Goal: Transaction & Acquisition: Purchase product/service

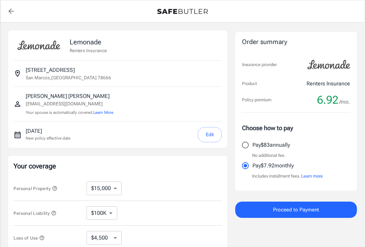
select select "15000"
select select "500"
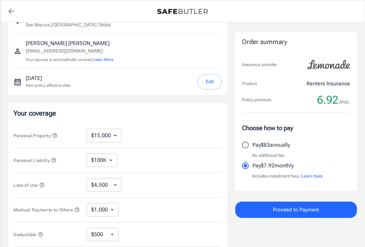
scroll to position [52, 0]
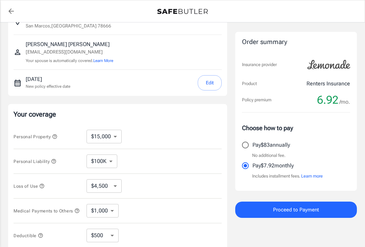
click at [56, 134] on icon "button" at bounding box center [54, 136] width 5 height 5
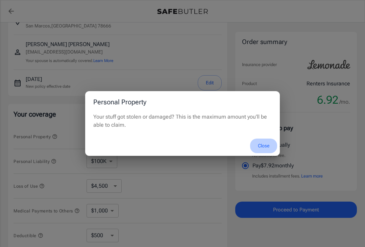
click at [266, 153] on button "Close" at bounding box center [263, 145] width 27 height 15
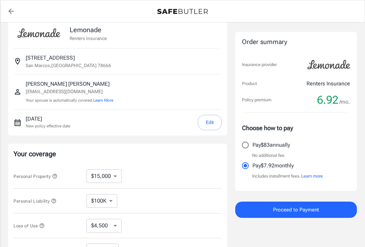
scroll to position [13, 0]
select select "100000"
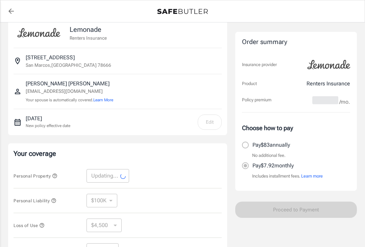
select select "100000"
select select "30000"
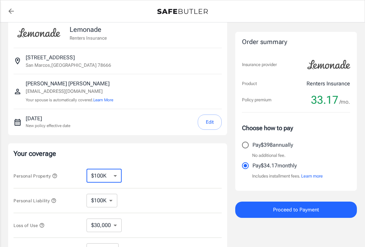
select select "15000"
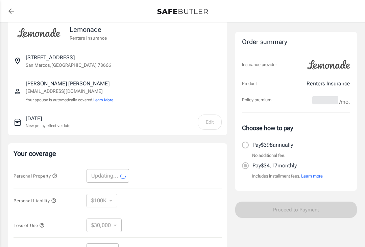
select select "15000"
select select "4500"
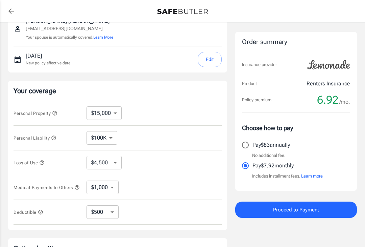
scroll to position [107, 0]
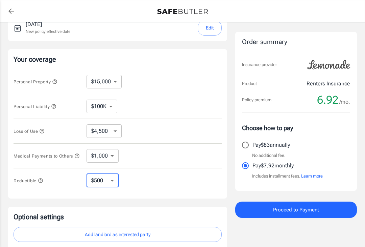
select select "250"
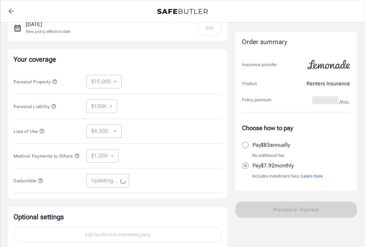
select select "250"
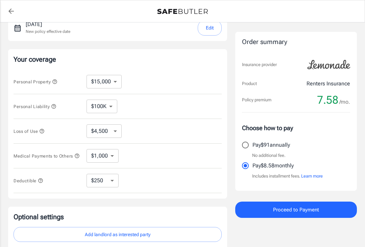
click at [55, 105] on icon "button" at bounding box center [53, 106] width 4 height 4
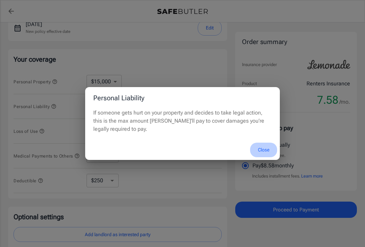
click at [263, 157] on button "Close" at bounding box center [263, 149] width 27 height 15
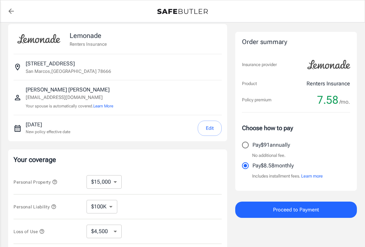
scroll to position [0, 0]
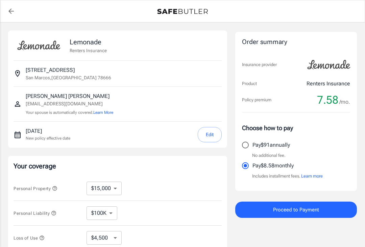
select select "15000"
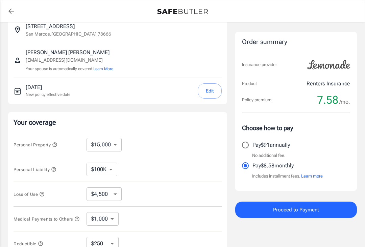
scroll to position [77, 0]
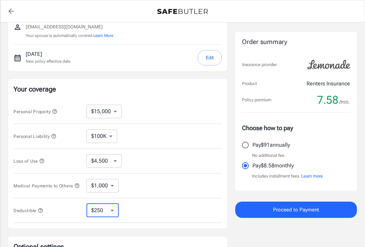
select select "500"
select select "1000"
select select "2500"
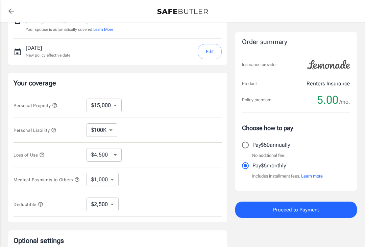
scroll to position [82, 0]
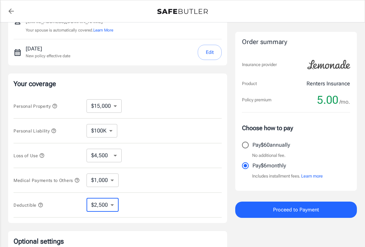
select select "250"
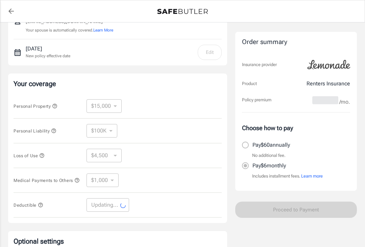
select select "250"
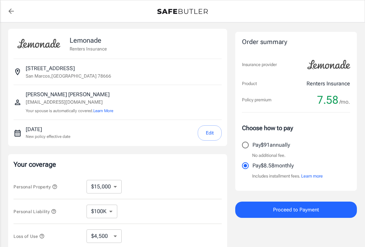
scroll to position [0, 0]
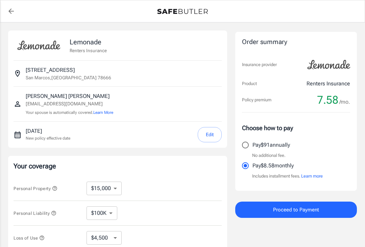
select select "15000"
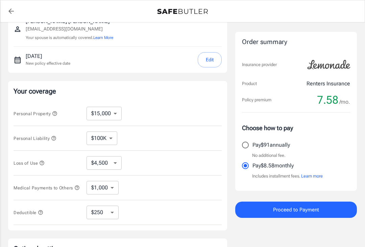
scroll to position [96, 0]
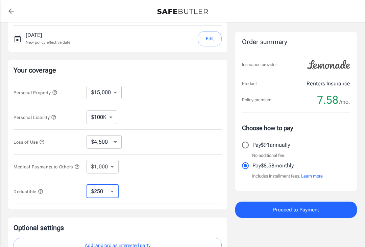
select select "2500"
select select "250"
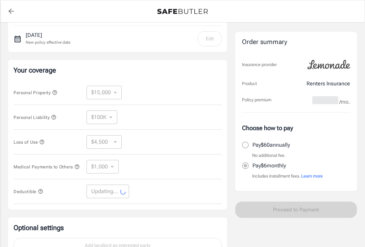
select select "250"
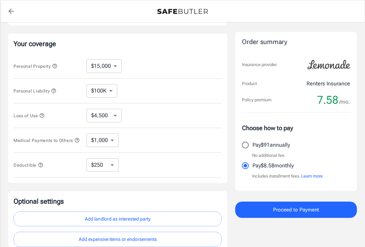
scroll to position [117, 0]
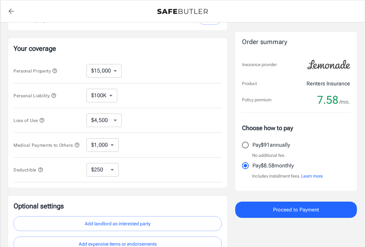
click at [54, 94] on icon "button" at bounding box center [53, 95] width 4 height 4
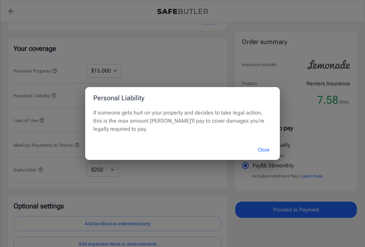
click at [265, 154] on button "Close" at bounding box center [263, 149] width 27 height 15
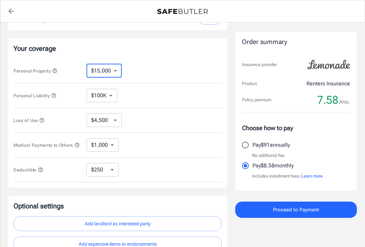
select select "100000"
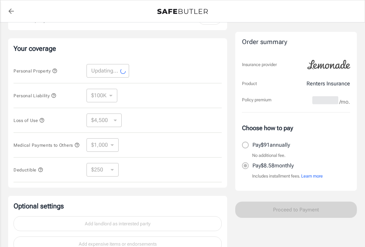
select select "100000"
select select "30000"
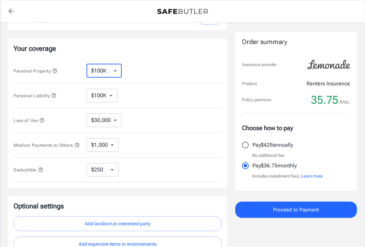
select select "10000"
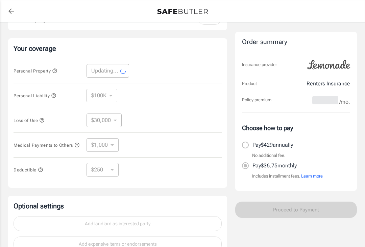
select select "10000"
select select "3000"
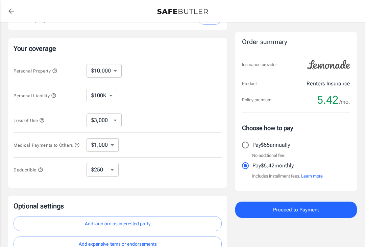
click at [57, 71] on icon "button" at bounding box center [54, 70] width 5 height 5
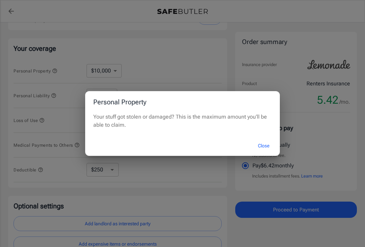
click at [265, 150] on button "Close" at bounding box center [263, 145] width 27 height 15
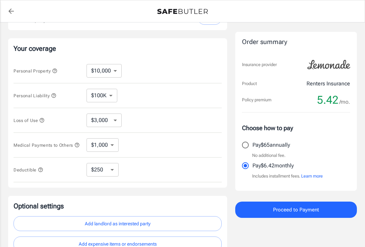
click at [54, 95] on icon "button" at bounding box center [53, 95] width 5 height 5
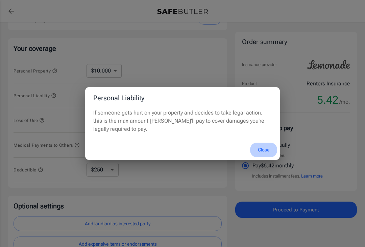
click at [259, 157] on button "Close" at bounding box center [263, 149] width 27 height 15
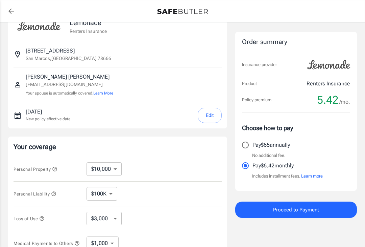
scroll to position [0, 0]
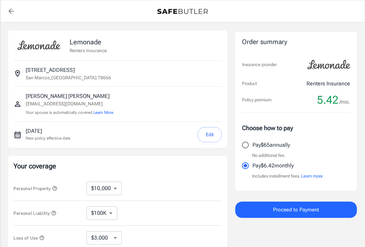
click at [55, 211] on icon "button" at bounding box center [53, 212] width 5 height 5
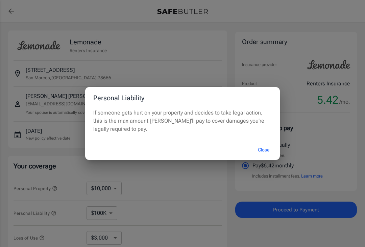
click at [261, 150] on button "Close" at bounding box center [263, 149] width 27 height 15
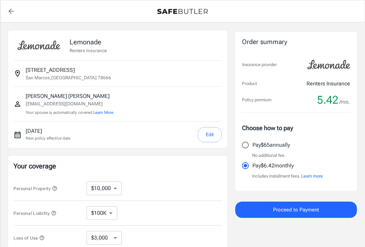
click at [56, 186] on icon "button" at bounding box center [55, 188] width 4 height 4
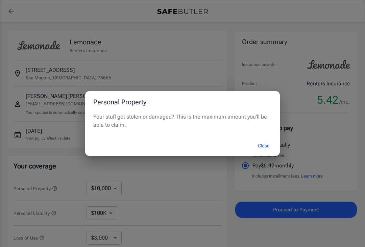
click at [263, 146] on button "Close" at bounding box center [263, 145] width 27 height 15
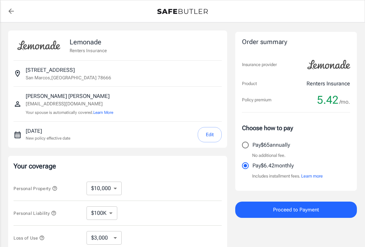
click at [54, 212] on icon "button" at bounding box center [53, 212] width 5 height 5
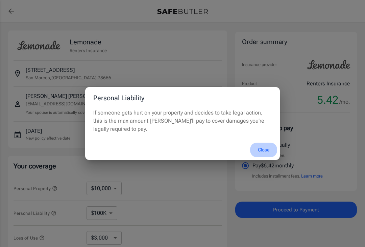
click at [267, 150] on button "Close" at bounding box center [263, 149] width 27 height 15
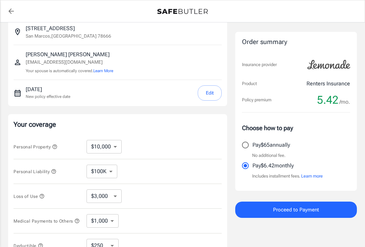
scroll to position [29, 0]
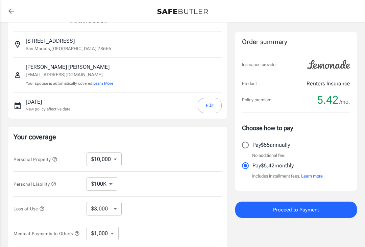
click at [56, 157] on icon "button" at bounding box center [54, 158] width 5 height 5
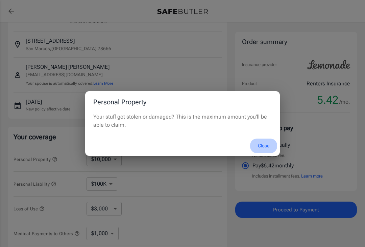
click at [266, 152] on button "Close" at bounding box center [263, 145] width 27 height 15
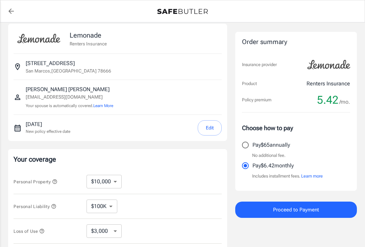
scroll to position [0, 0]
